Goal: Task Accomplishment & Management: Complete application form

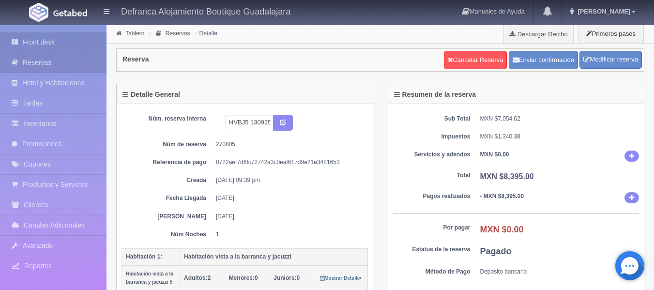
scroll to position [97, 0]
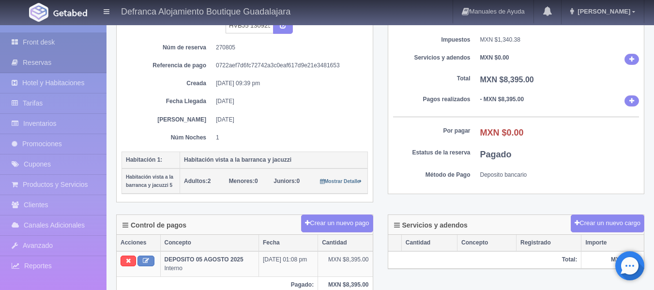
click at [47, 41] on link "Front desk" at bounding box center [53, 42] width 107 height 20
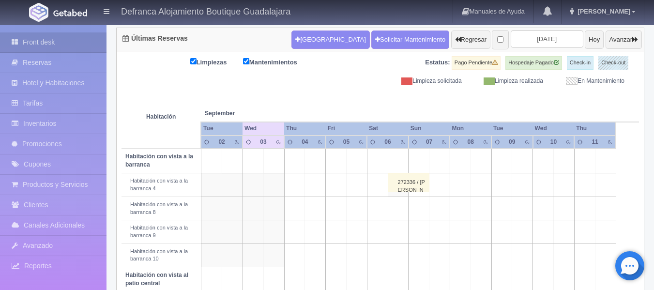
scroll to position [48, 0]
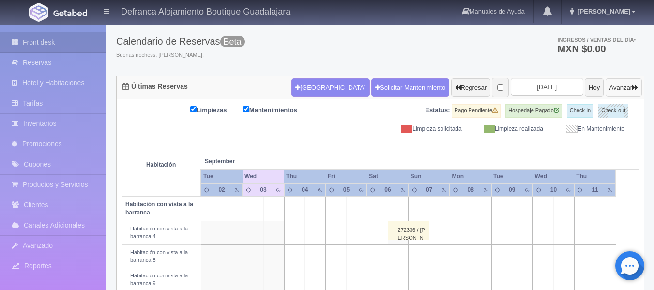
click at [624, 84] on button "Avanzar" at bounding box center [624, 87] width 36 height 18
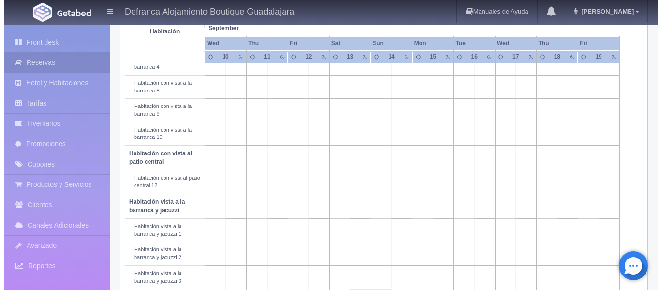
scroll to position [242, 0]
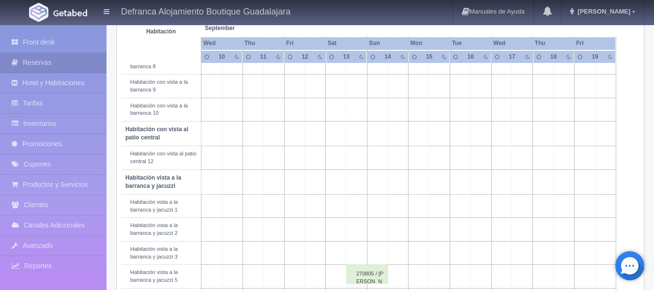
click at [401, 209] on td at bounding box center [398, 206] width 21 height 23
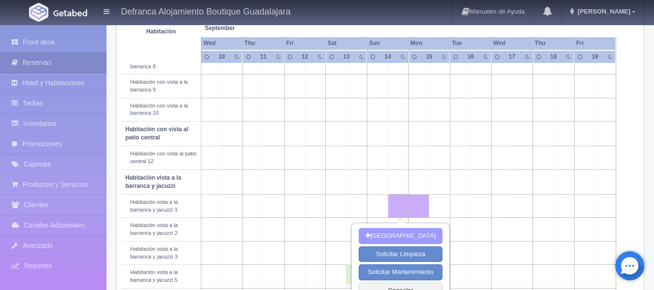
click at [392, 236] on button "[GEOGRAPHIC_DATA]" at bounding box center [401, 236] width 84 height 16
type input "[DATE]"
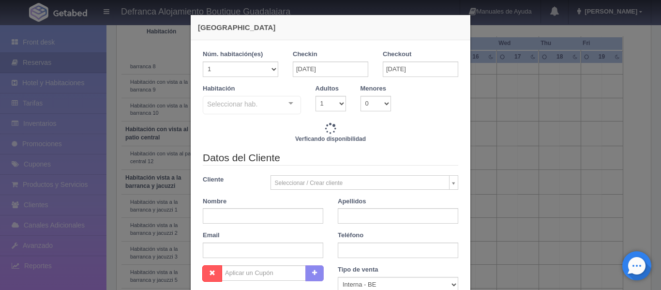
checkbox input "false"
type input "6710.00"
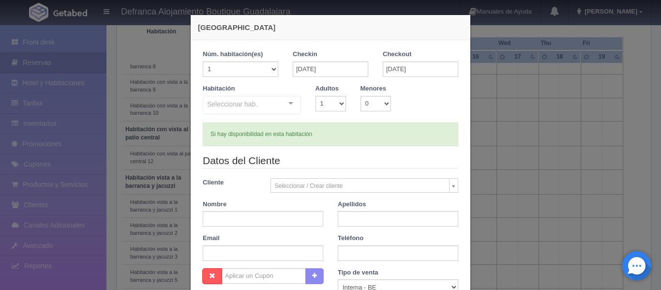
checkbox input "false"
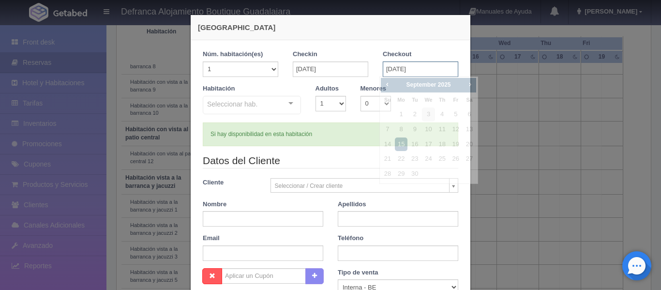
click at [450, 71] on input "[DATE]" at bounding box center [421, 68] width 76 height 15
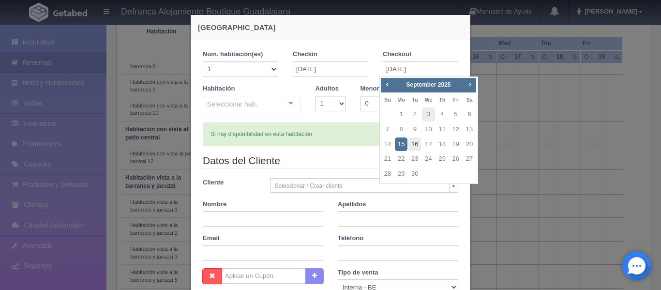
click at [418, 142] on link "16" at bounding box center [415, 145] width 13 height 14
type input "[DATE]"
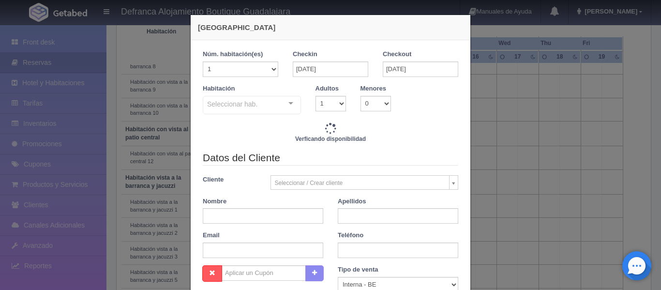
checkbox input "false"
type input "13420.00"
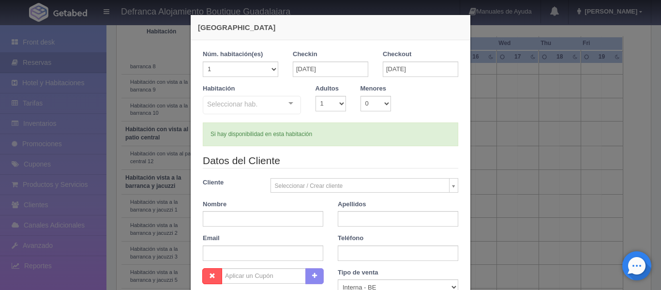
checkbox input "false"
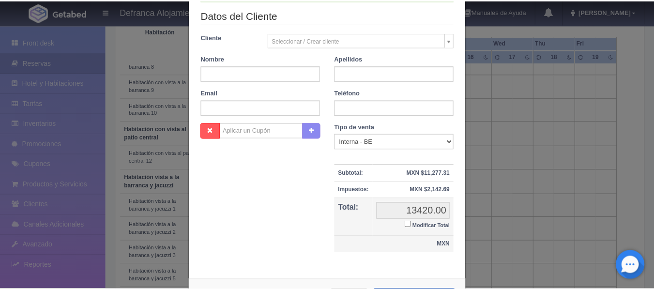
scroll to position [186, 0]
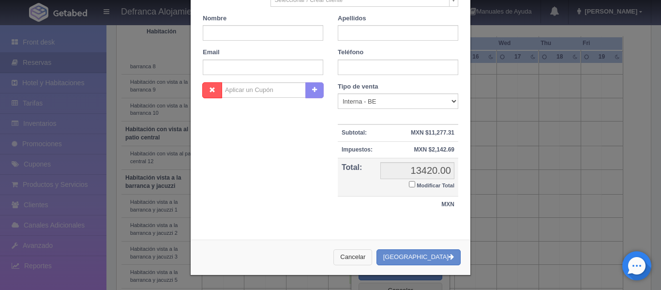
click at [372, 259] on button "Cancelar" at bounding box center [353, 257] width 39 height 16
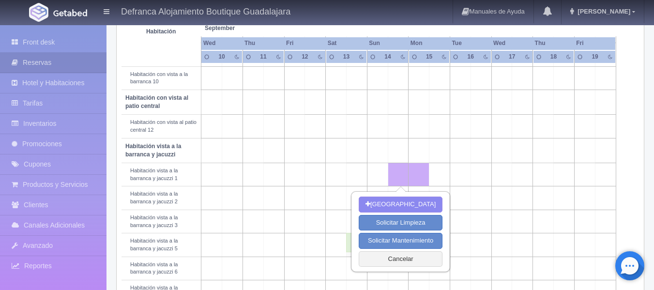
scroll to position [291, 0]
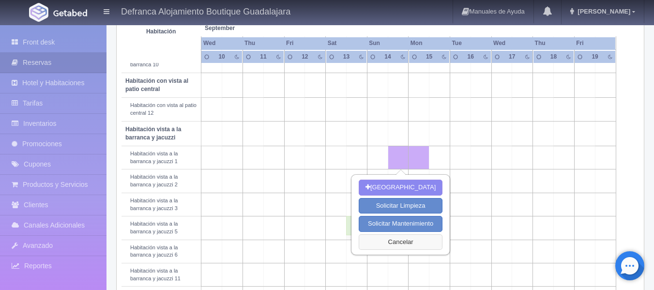
click at [393, 241] on button "Cancelar" at bounding box center [401, 242] width 84 height 16
